Goal: Transaction & Acquisition: Purchase product/service

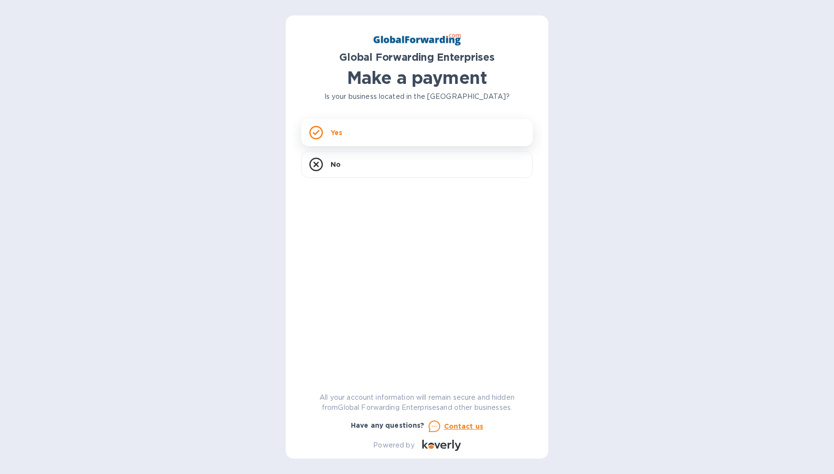
click at [369, 138] on div "Yes" at bounding box center [417, 132] width 232 height 27
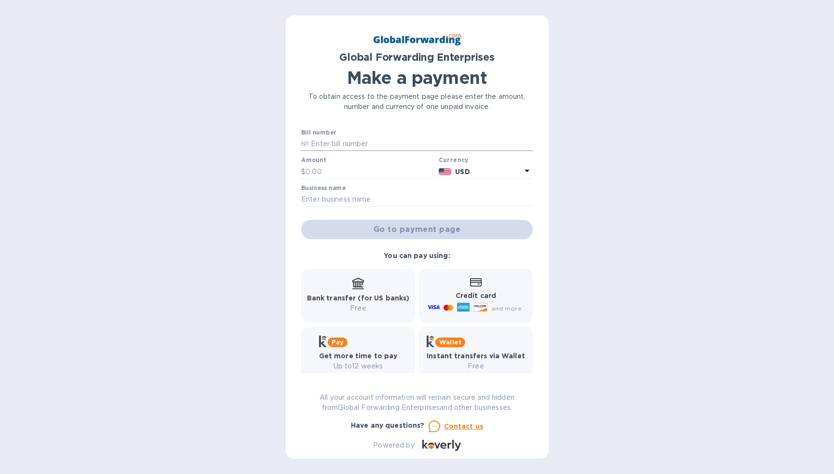
click at [353, 142] on input "text" at bounding box center [421, 144] width 224 height 14
click at [393, 129] on div "Global Forwarding Enterprises Make a payment To obtain access to the payment pa…" at bounding box center [417, 241] width 232 height 420
click at [392, 136] on div "Bill number №" at bounding box center [417, 140] width 232 height 22
click at [392, 142] on input "text" at bounding box center [421, 144] width 224 height 14
paste input "79649735"
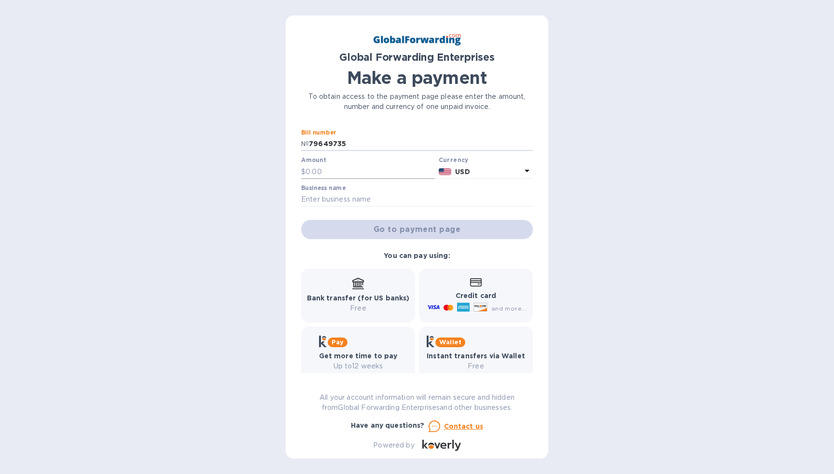
type input "79649735"
click at [351, 171] on input "text" at bounding box center [369, 172] width 129 height 14
type input "2,840"
click at [342, 198] on input "text" at bounding box center [417, 200] width 232 height 14
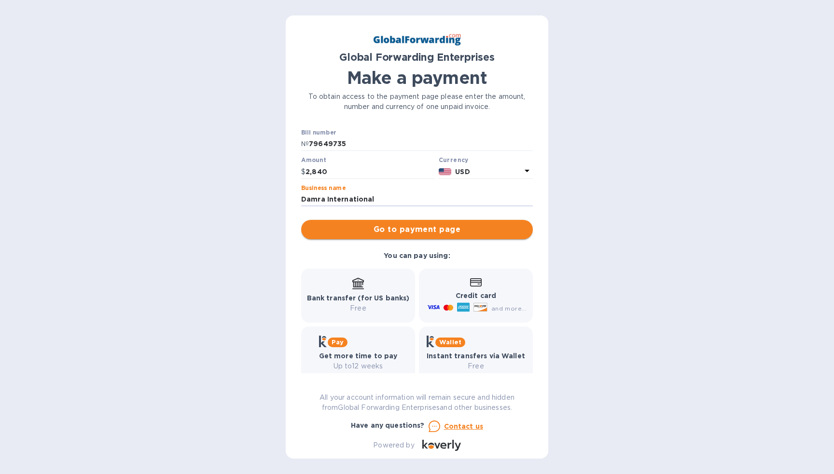
type input "Damra International"
click at [409, 231] on span "Go to payment page" at bounding box center [417, 230] width 216 height 12
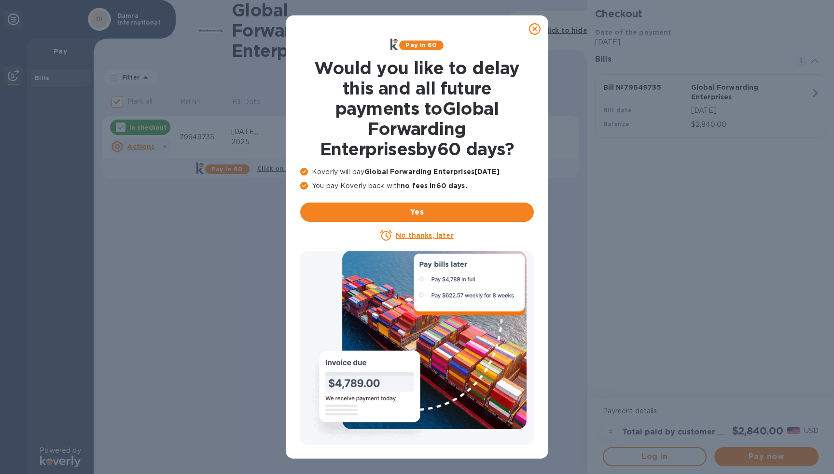
click at [536, 28] on icon at bounding box center [535, 29] width 12 height 12
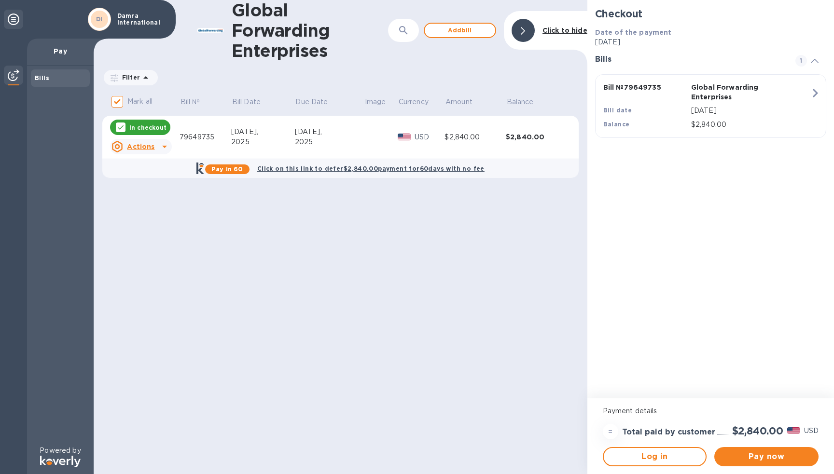
click at [162, 146] on icon at bounding box center [164, 147] width 5 height 2
click at [152, 187] on b "Open bill" at bounding box center [153, 186] width 32 height 8
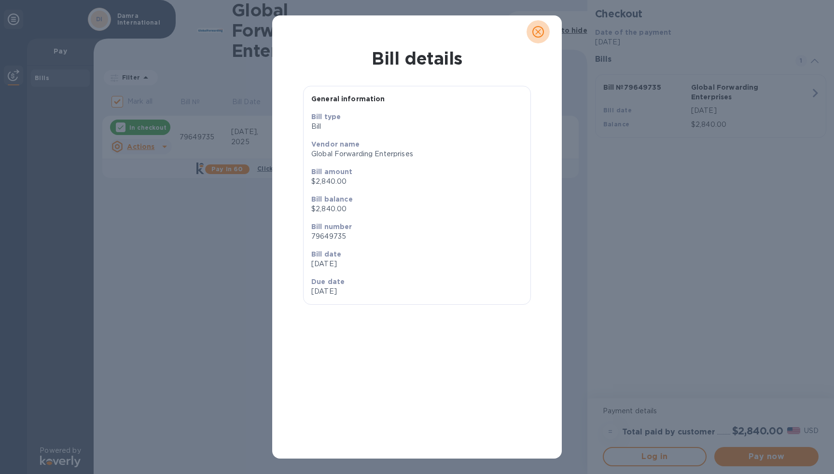
click at [537, 34] on icon "close" at bounding box center [538, 32] width 10 height 10
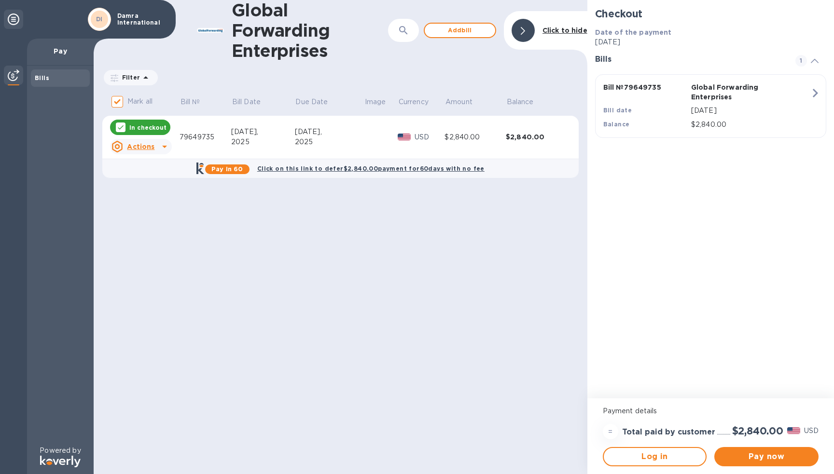
click at [569, 32] on b "Click to hide" at bounding box center [564, 31] width 45 height 8
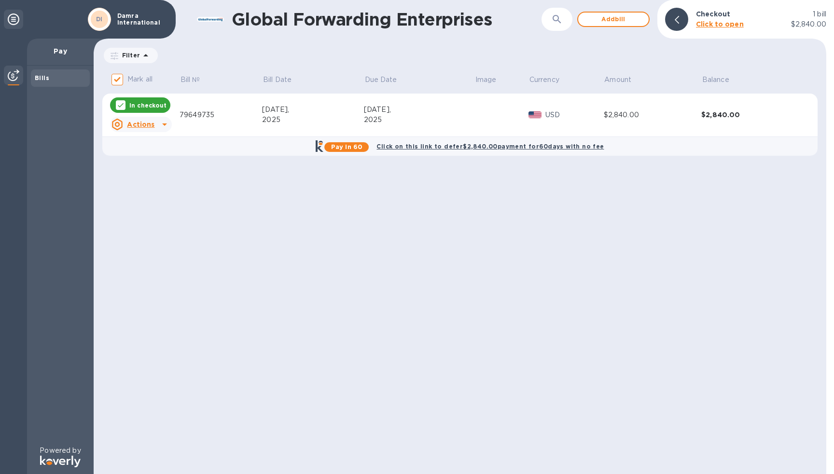
click at [726, 22] on b "Click to open" at bounding box center [720, 24] width 48 height 8
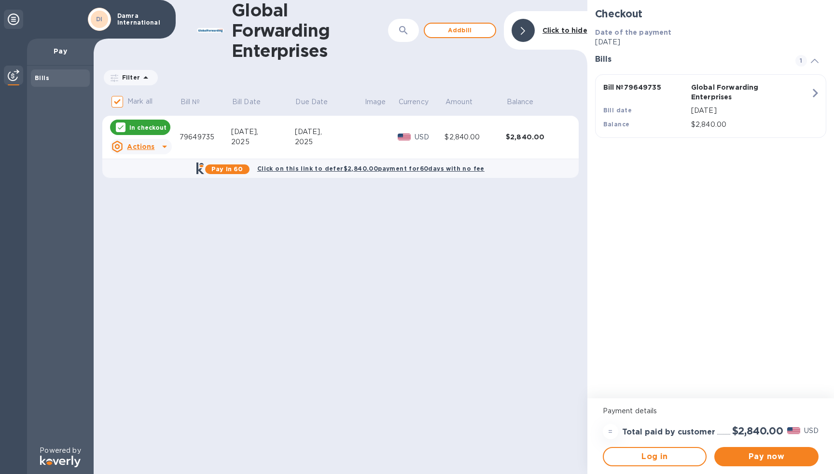
click at [351, 168] on b "Click on this link to defer $2,840.00 payment for 60 days with no fee" at bounding box center [370, 168] width 227 height 7
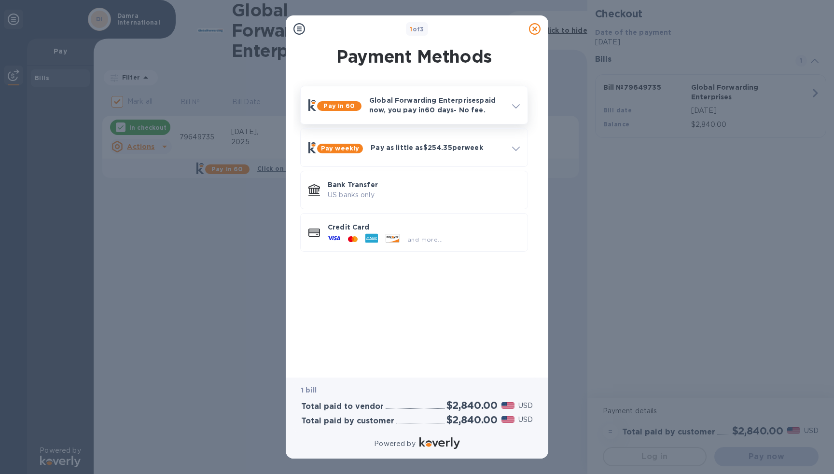
click at [514, 106] on icon at bounding box center [516, 106] width 8 height 4
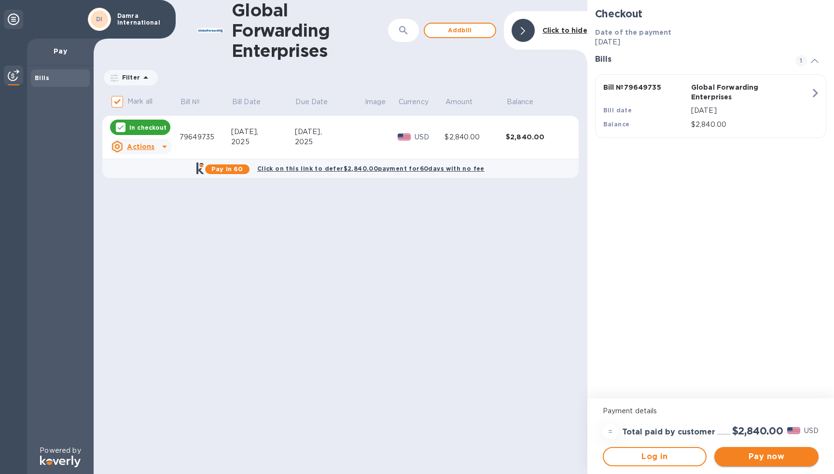
click at [784, 455] on span "Pay now" at bounding box center [766, 457] width 89 height 12
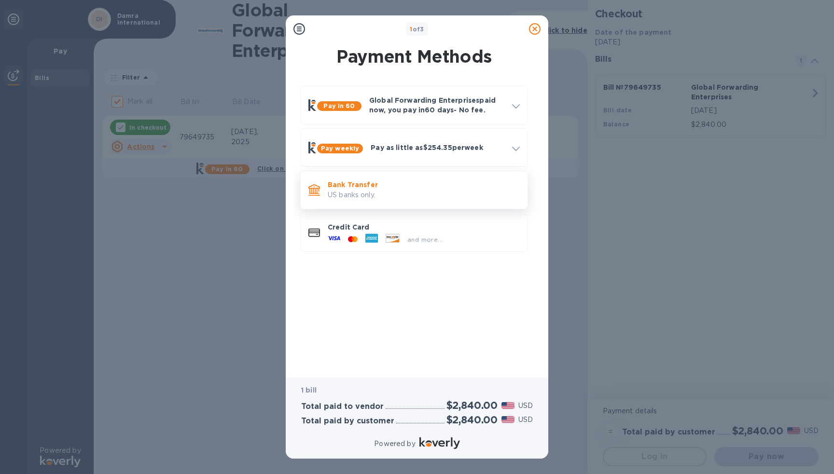
click at [363, 188] on p "Bank Transfer" at bounding box center [424, 185] width 192 height 10
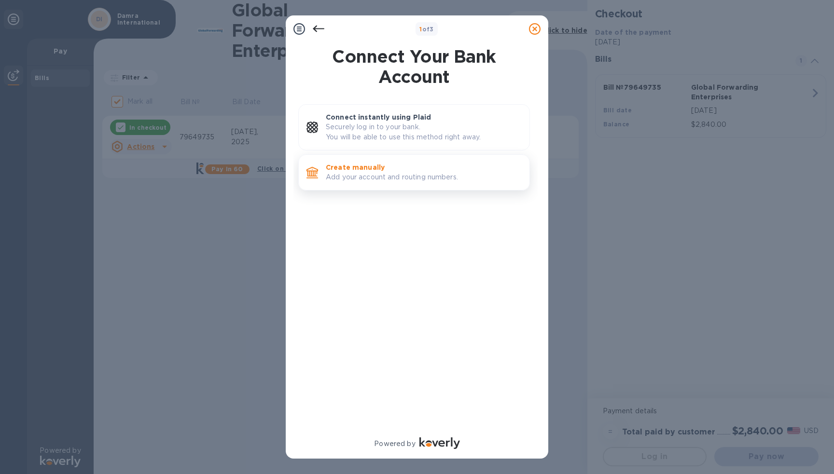
click at [395, 172] on p "Add your account and routing numbers." at bounding box center [424, 177] width 196 height 10
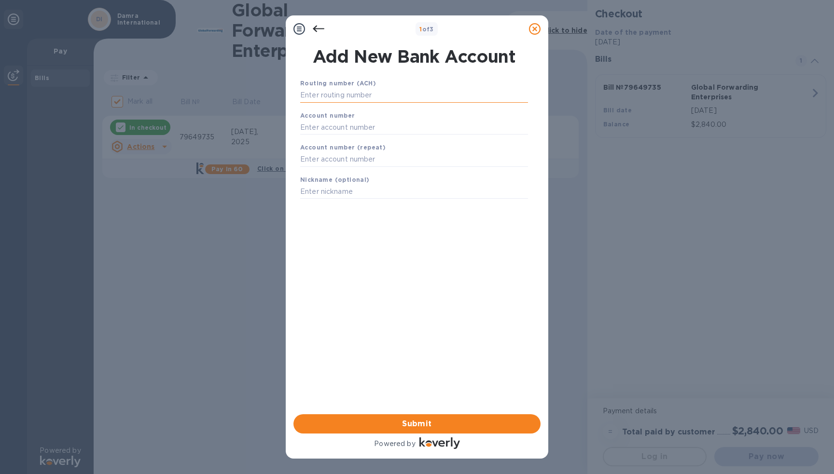
click at [341, 93] on input "text" at bounding box center [414, 95] width 228 height 14
type input "1110000025"
click at [353, 128] on input "text" at bounding box center [414, 127] width 228 height 14
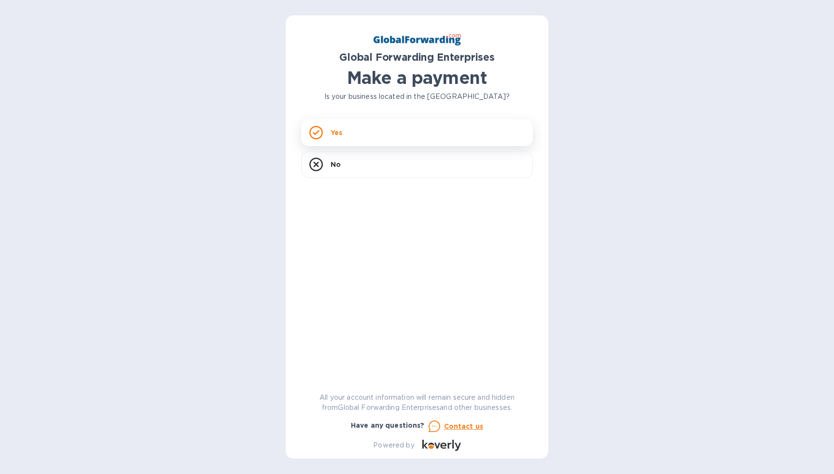
click at [400, 142] on div "Yes" at bounding box center [417, 132] width 232 height 27
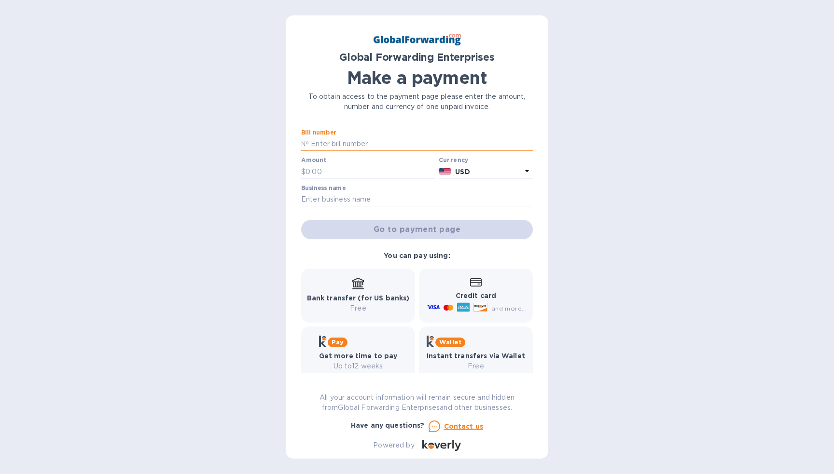
click at [348, 137] on input "text" at bounding box center [421, 144] width 224 height 14
type input "79649735"
click at [354, 174] on input "text" at bounding box center [369, 172] width 129 height 14
click at [360, 198] on input "text" at bounding box center [417, 200] width 232 height 14
type input "Damra International"
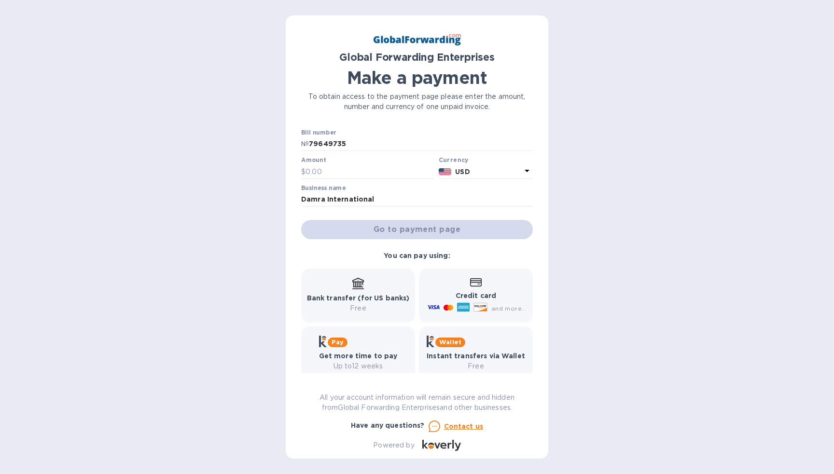
click at [386, 229] on div "Go to payment page" at bounding box center [416, 229] width 235 height 23
click at [352, 168] on input "text" at bounding box center [369, 172] width 129 height 14
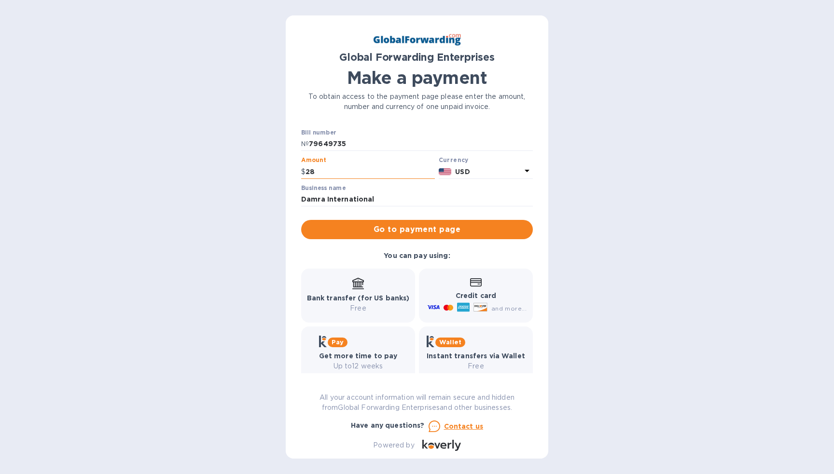
type input "2"
type input "4"
type input "840"
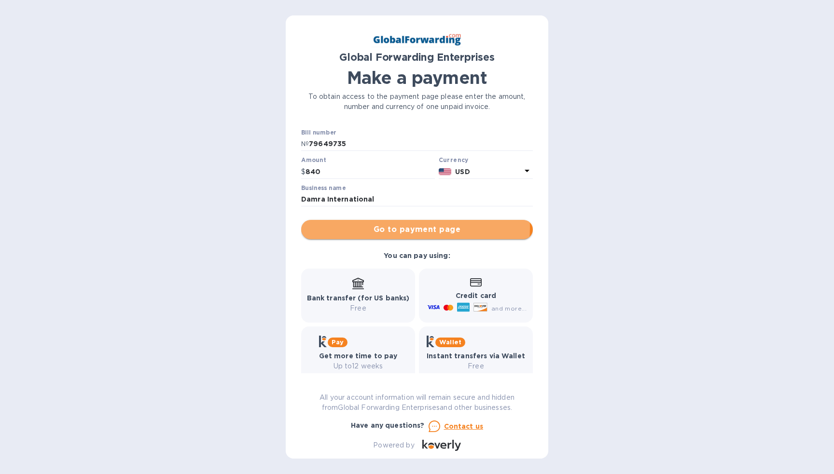
click at [394, 227] on span "Go to payment page" at bounding box center [417, 230] width 216 height 12
